Goal: Task Accomplishment & Management: Complete application form

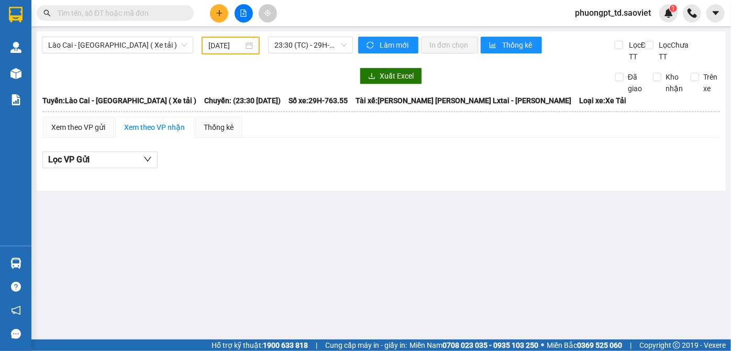
click at [140, 13] on input "text" at bounding box center [120, 13] width 124 height 12
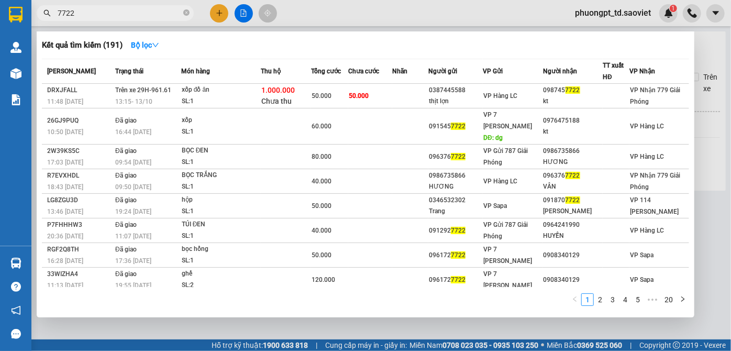
type input "7722"
click at [185, 14] on icon "close-circle" at bounding box center [186, 12] width 6 height 6
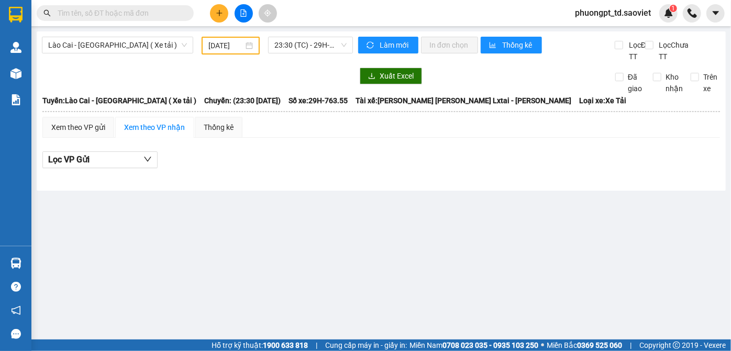
drag, startPoint x: 145, startPoint y: 14, endPoint x: 133, endPoint y: 16, distance: 11.6
click at [141, 14] on input "text" at bounding box center [120, 13] width 124 height 12
paste input "0966799426"
type input "0966799426"
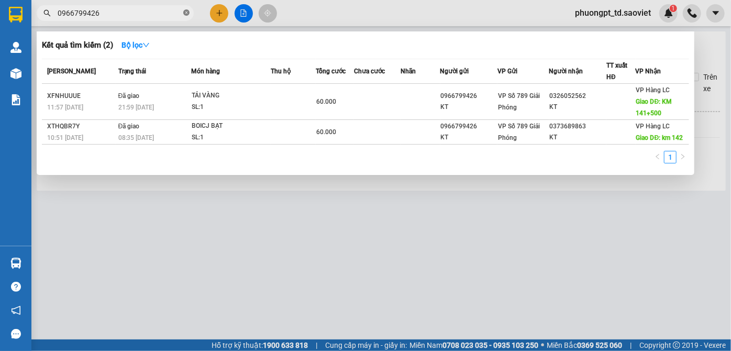
click at [185, 16] on icon "close-circle" at bounding box center [186, 12] width 6 height 6
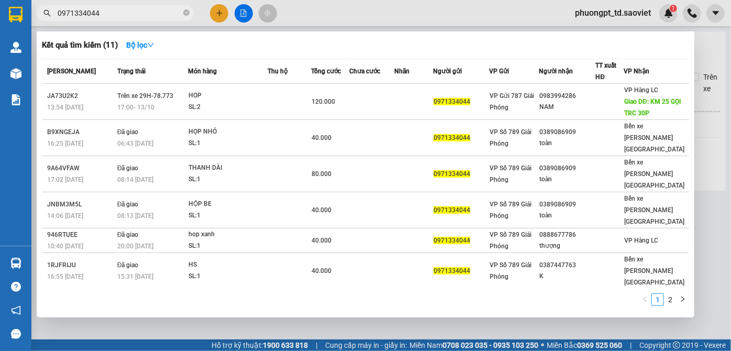
type input "0971334044"
drag, startPoint x: 58, startPoint y: 10, endPoint x: 98, endPoint y: 17, distance: 40.9
click at [98, 17] on input "0971334044" at bounding box center [120, 13] width 124 height 12
click at [359, 17] on div at bounding box center [365, 175] width 731 height 351
click at [126, 17] on input "0971334044" at bounding box center [120, 13] width 124 height 12
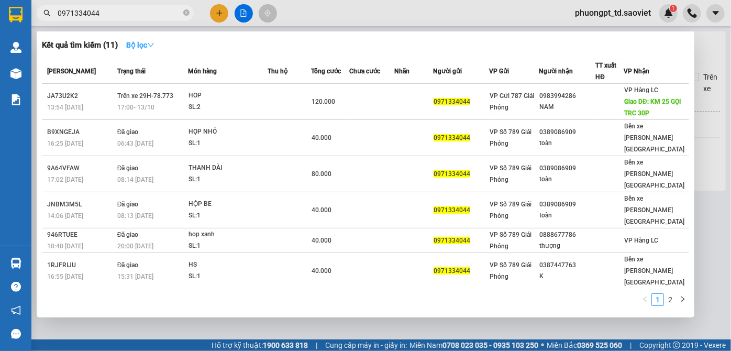
click at [152, 45] on icon "down" at bounding box center [150, 44] width 7 height 7
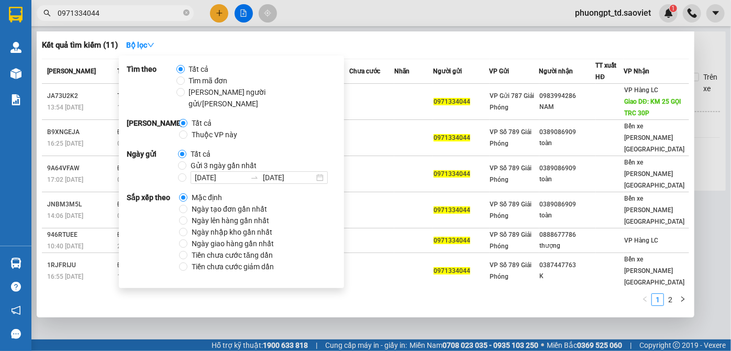
click at [382, 40] on div "Kết quả tìm kiếm ( 11 ) Bộ lọc" at bounding box center [366, 45] width 648 height 17
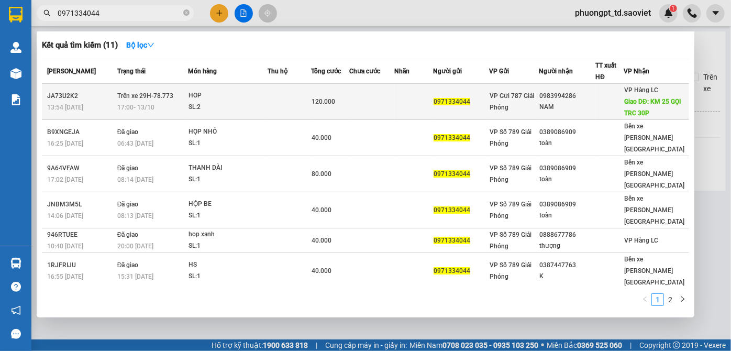
click at [147, 104] on span "17:00 [DATE]" at bounding box center [135, 107] width 37 height 7
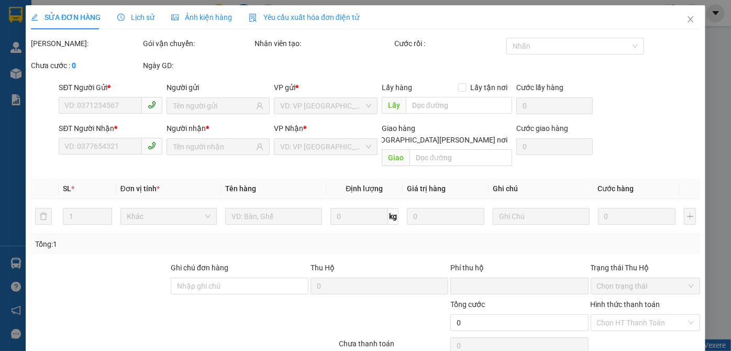
type input "0971334044"
type input "0983994286"
type input "NAM"
type input "KM 25 GỌI TRC 30P"
type input "0"
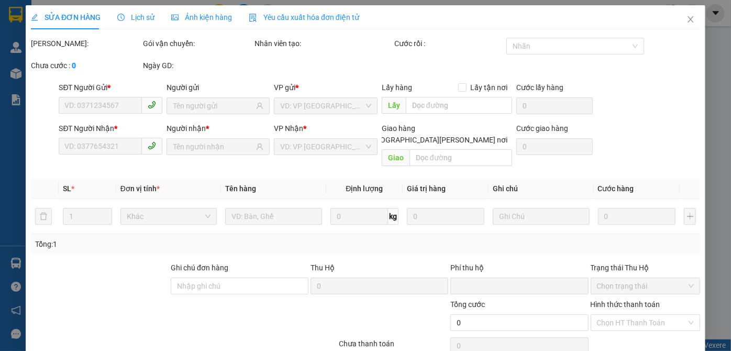
type input "120.000"
